Goal: Find contact information: Obtain details needed to contact an individual or organization

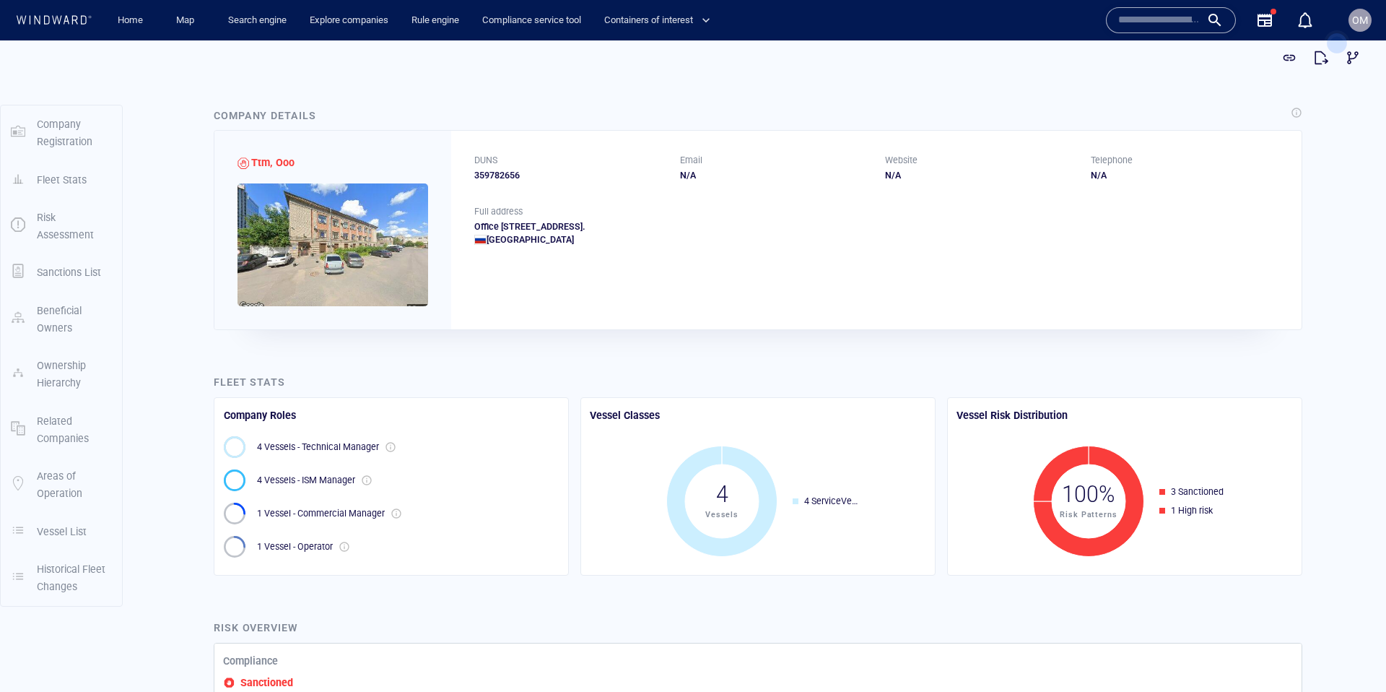
click at [496, 175] on div "359782656" at bounding box center [568, 175] width 188 height 13
copy div "359782656"
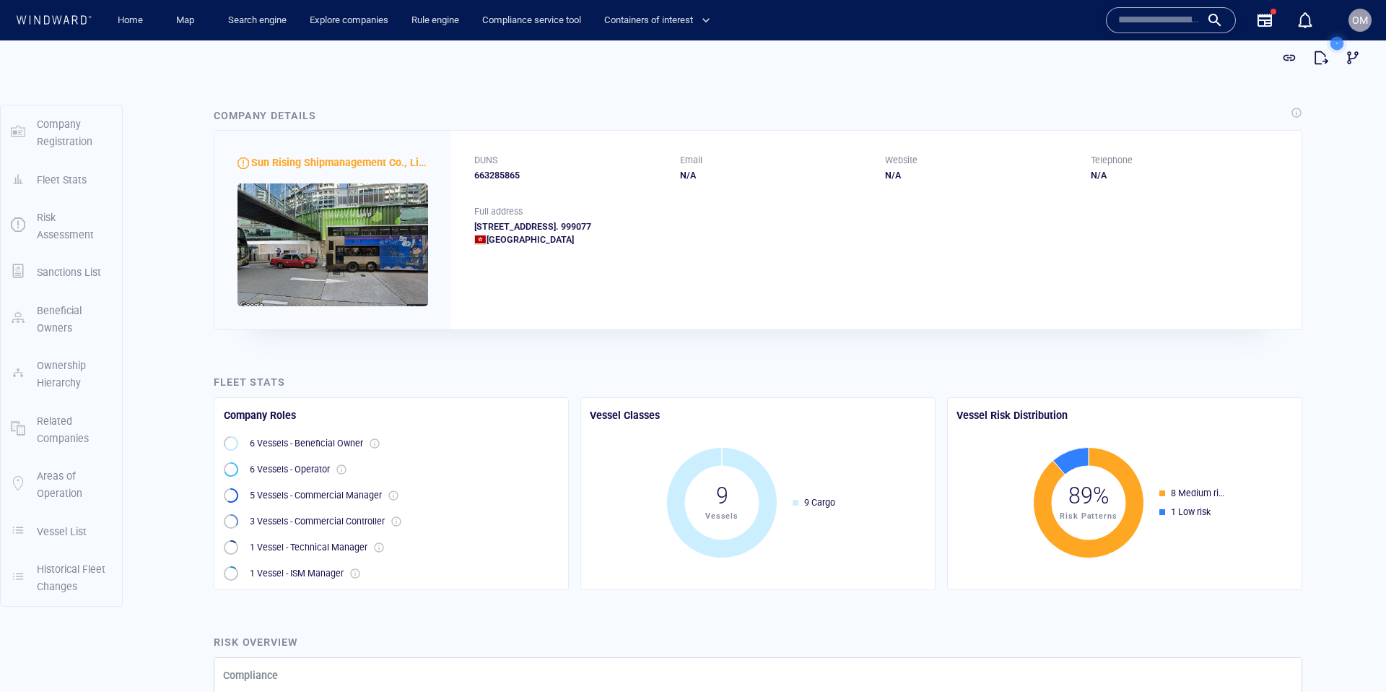
click at [498, 174] on div "663285865" at bounding box center [568, 175] width 188 height 13
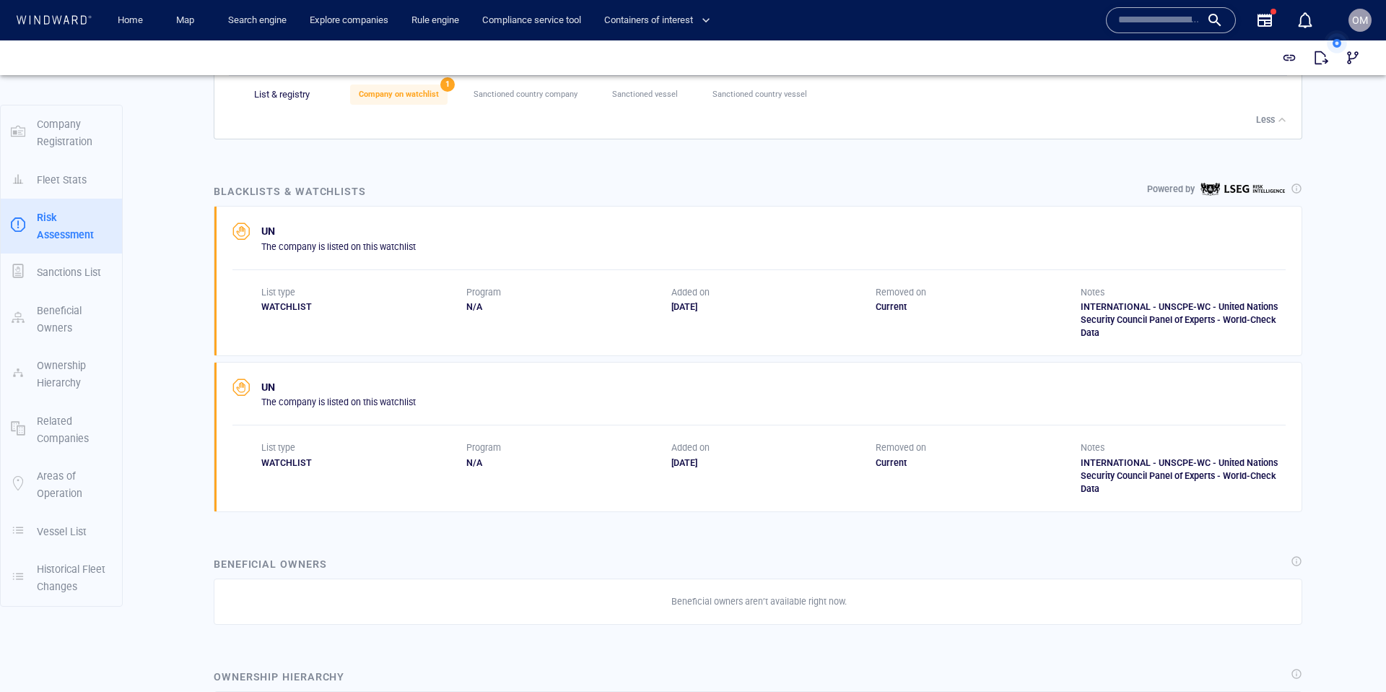
scroll to position [700, 0]
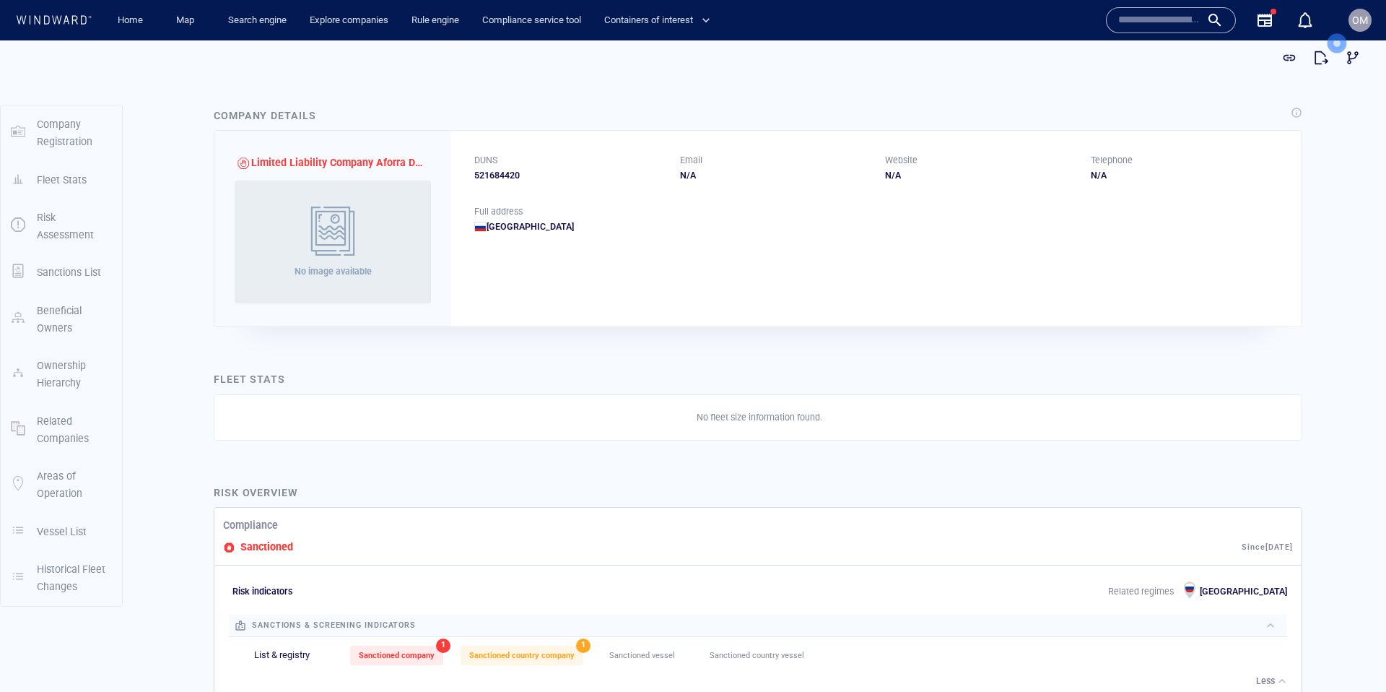
click at [504, 174] on div "521684420" at bounding box center [568, 175] width 188 height 13
copy div "521684420"
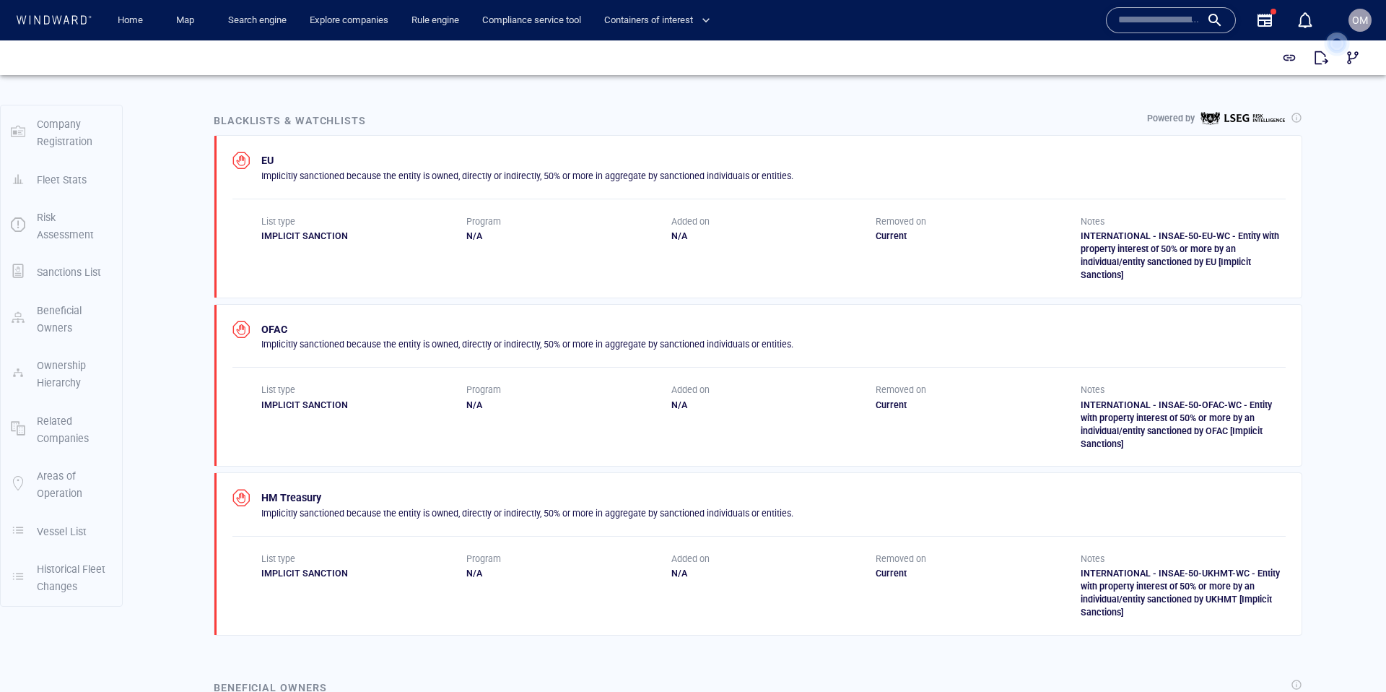
scroll to position [753, 0]
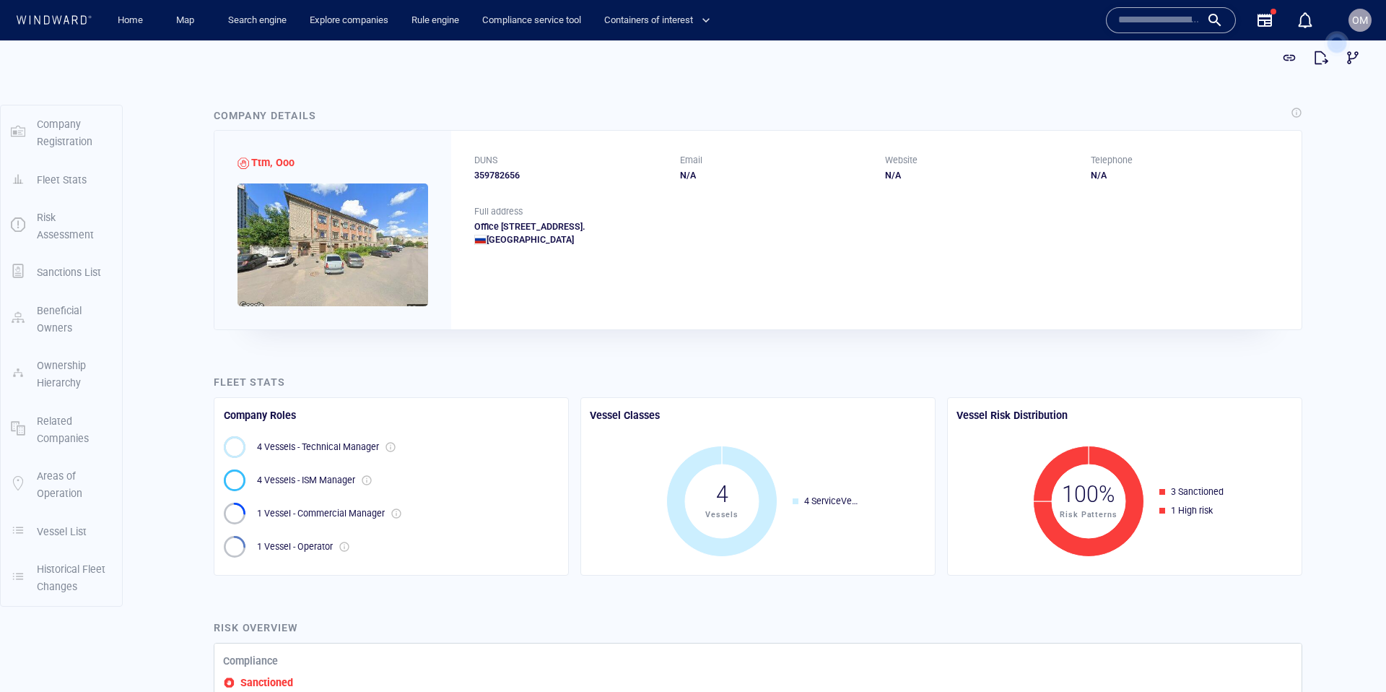
click at [1159, 19] on input "text" at bounding box center [1159, 20] width 82 height 22
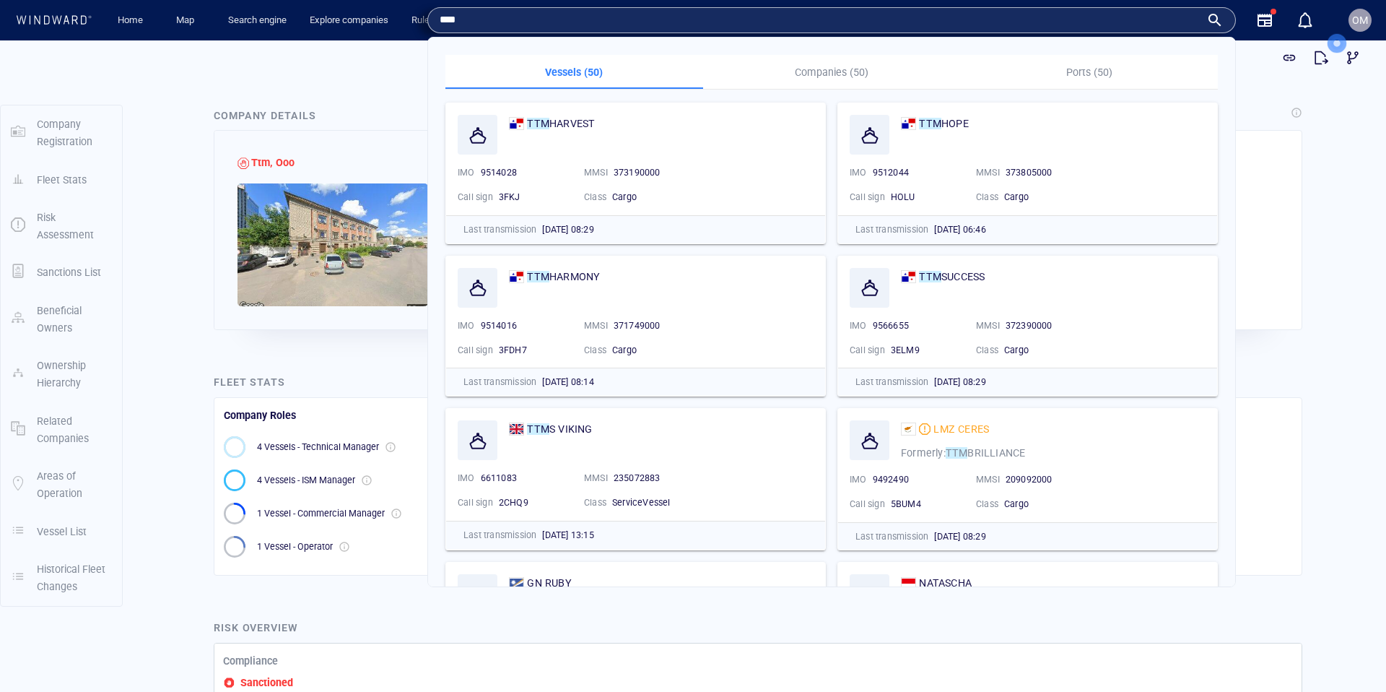
type input "***"
click at [836, 74] on p "Companies (50)" at bounding box center [832, 72] width 240 height 17
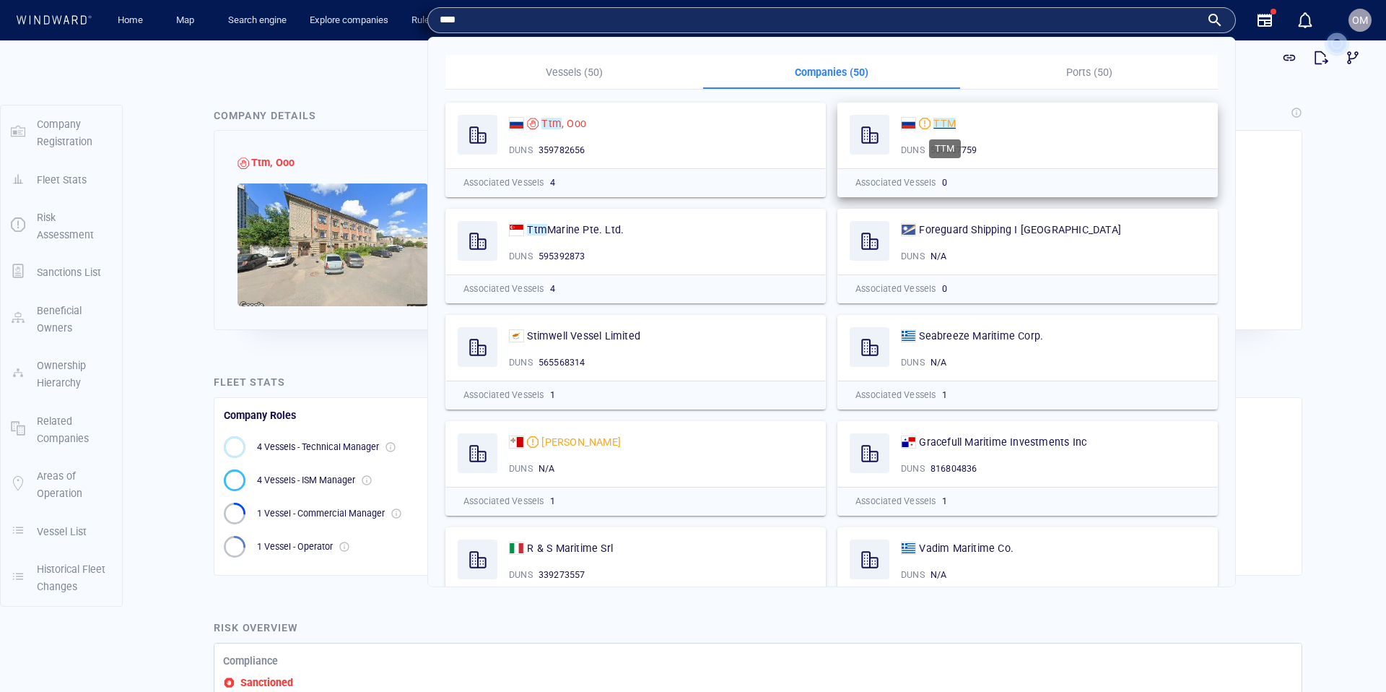
click at [944, 122] on mark "TTM" at bounding box center [944, 124] width 22 height 12
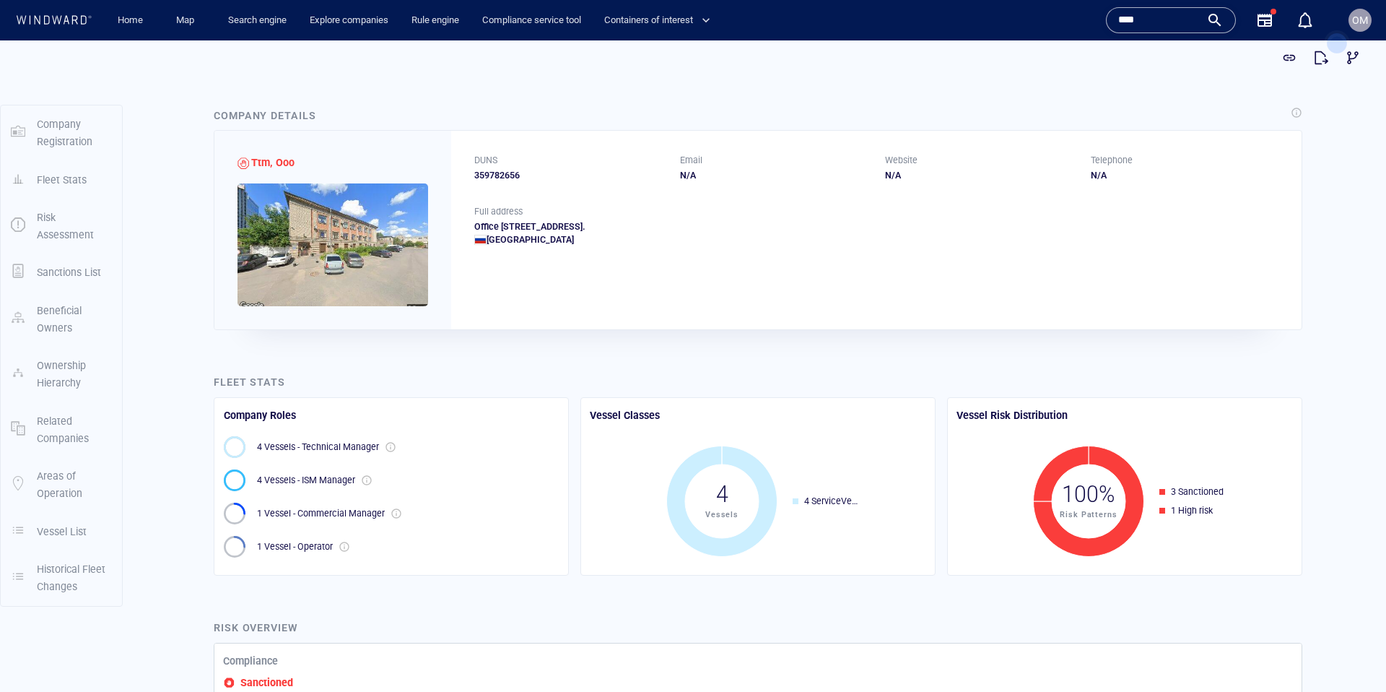
click at [498, 180] on div "359782656" at bounding box center [568, 175] width 188 height 13
copy div "359782656"
click at [522, 165] on div "DUNS" at bounding box center [568, 160] width 194 height 19
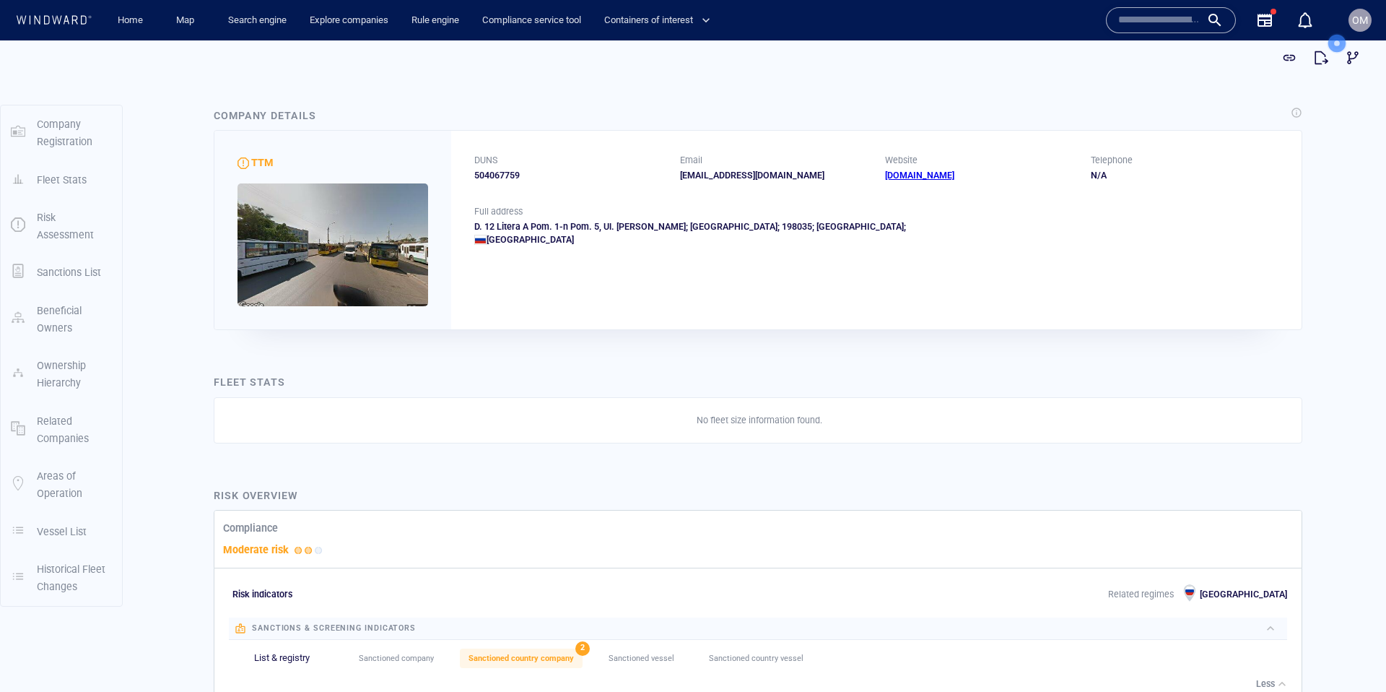
click at [500, 175] on div "504067759" at bounding box center [568, 175] width 188 height 13
drag, startPoint x: 672, startPoint y: 181, endPoint x: 684, endPoint y: 177, distance: 13.0
click at [673, 181] on div "DUNS 504067759 Email operator@ttmarine.ru Website ttmarine.ru Telephone N/A" at bounding box center [876, 168] width 850 height 74
drag, startPoint x: 679, startPoint y: 175, endPoint x: 770, endPoint y: 176, distance: 91.7
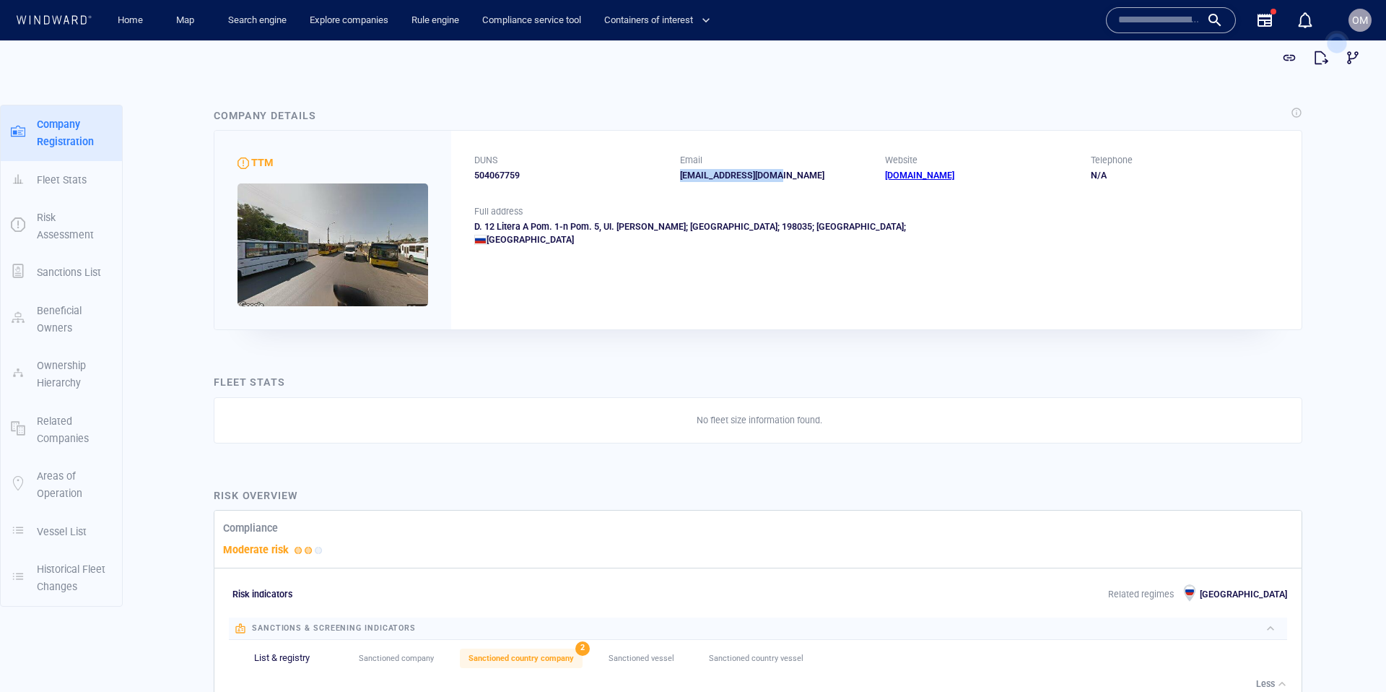
click at [770, 176] on div "DUNS 504067759 Email operator@ttmarine.ru Website ttmarine.ru Telephone N/A" at bounding box center [876, 168] width 850 height 74
copy div "[EMAIL_ADDRESS][DOMAIN_NAME]"
drag, startPoint x: 881, startPoint y: 178, endPoint x: 949, endPoint y: 177, distance: 67.9
click at [949, 177] on div "DUNS 504067759 Email operator@ttmarine.ru Website ttmarine.ru Telephone N/A" at bounding box center [876, 168] width 850 height 74
copy link "[DOMAIN_NAME]"
